Goal: Find specific page/section: Find specific page/section

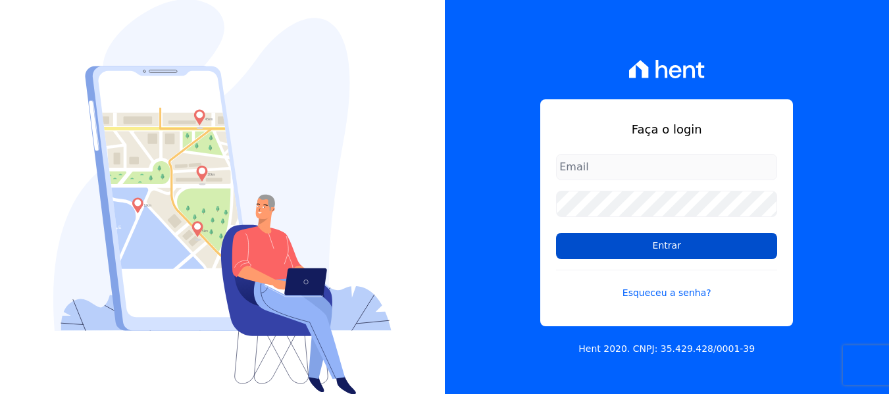
type input "[EMAIL_ADDRESS][DOMAIN_NAME]"
click at [627, 247] on input "Entrar" at bounding box center [666, 246] width 221 height 26
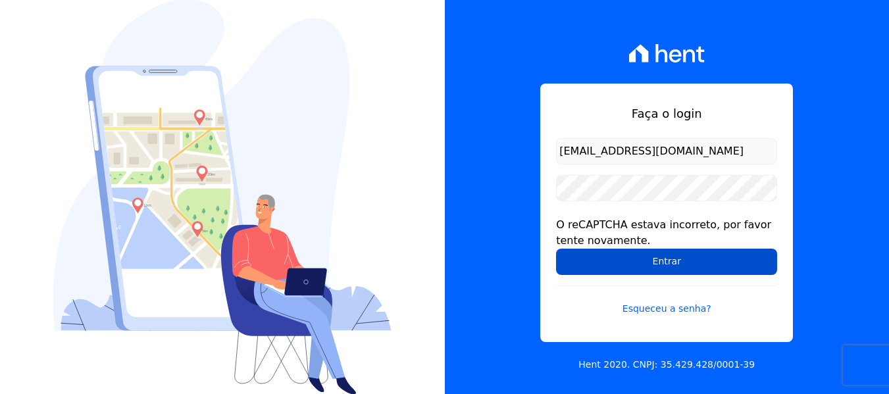
click at [631, 257] on input "Entrar" at bounding box center [666, 262] width 221 height 26
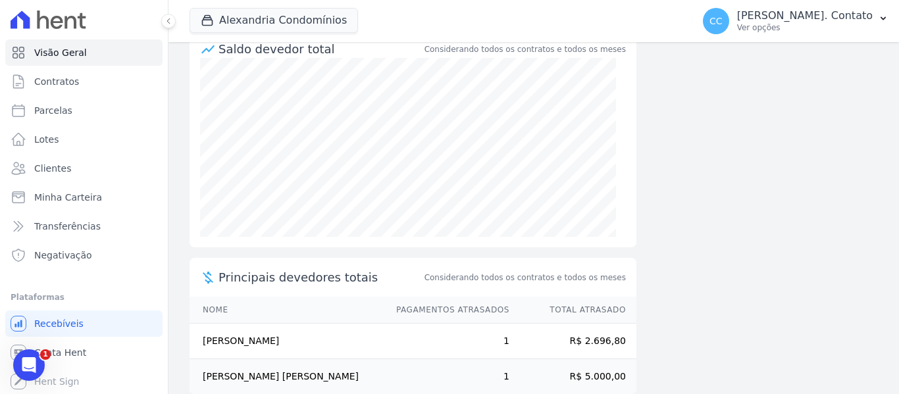
scroll to position [171, 0]
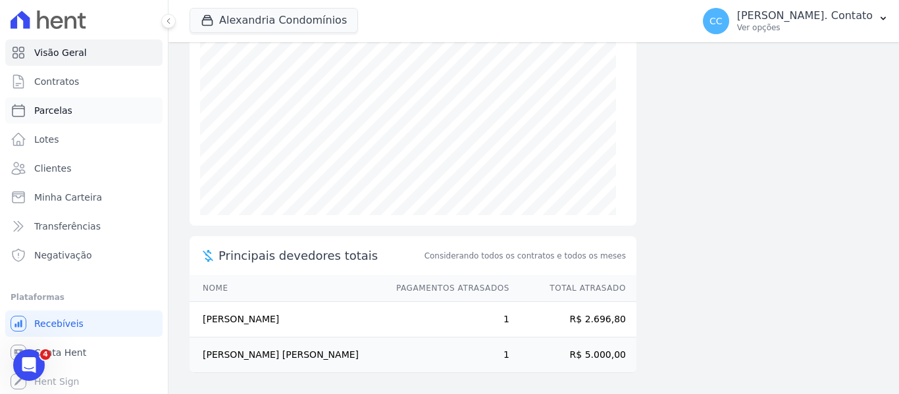
click at [86, 106] on link "Parcelas" at bounding box center [83, 110] width 157 height 26
select select
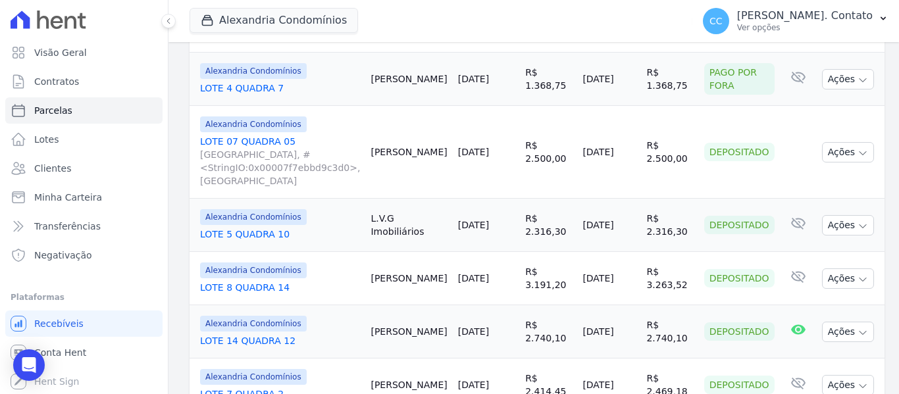
scroll to position [856, 0]
